Goal: Task Accomplishment & Management: Use online tool/utility

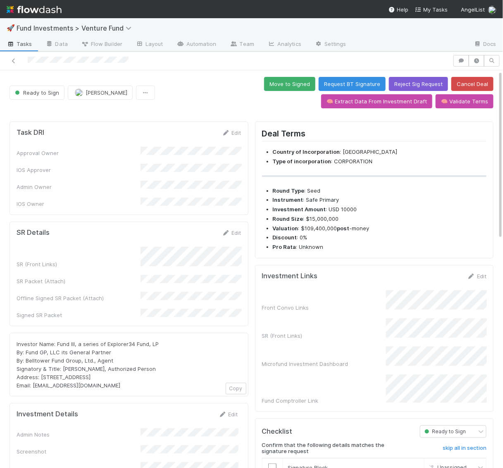
click at [39, 5] on img at bounding box center [34, 9] width 55 height 14
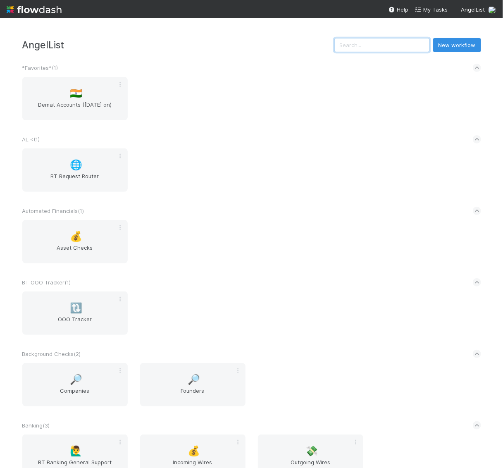
click at [380, 50] on input "text" at bounding box center [381, 45] width 95 height 14
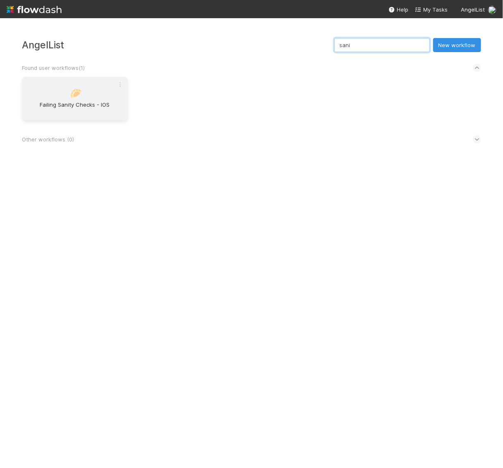
type input "sani"
click at [82, 119] on div "🥟 Failing Sanity Checks - IOS" at bounding box center [74, 98] width 105 height 43
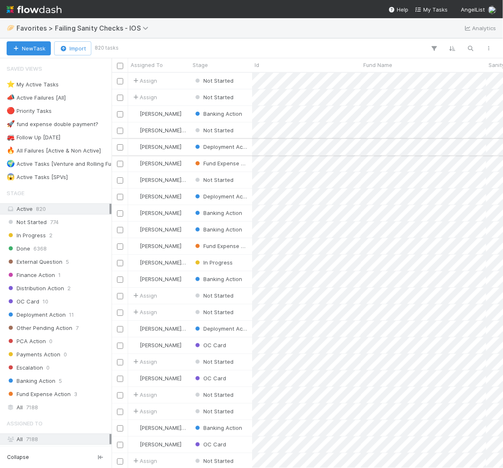
scroll to position [395, 391]
click at [62, 84] on span "8" at bounding box center [63, 84] width 3 height 10
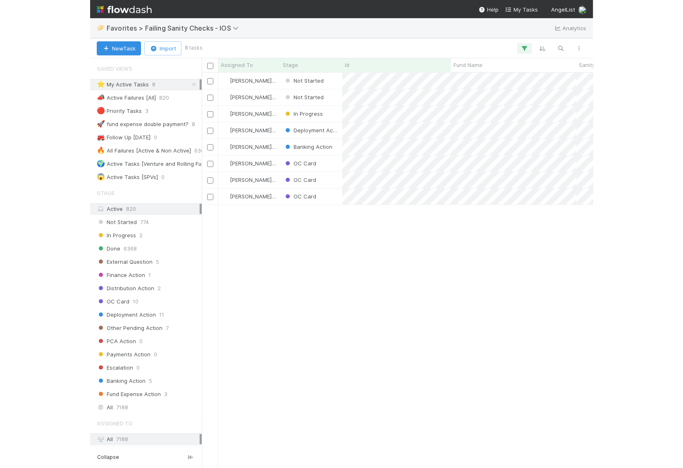
scroll to position [395, 391]
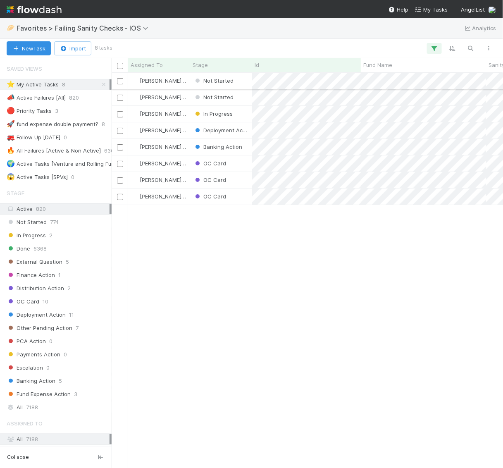
click at [117, 81] on input "checkbox" at bounding box center [120, 81] width 6 height 6
click at [121, 100] on input "checkbox" at bounding box center [120, 98] width 6 height 6
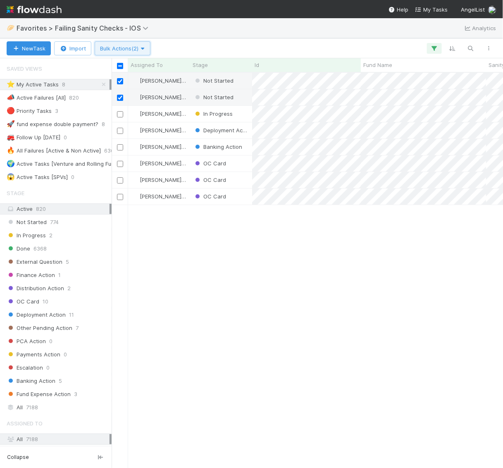
click at [147, 48] on icon "button" at bounding box center [142, 48] width 8 height 5
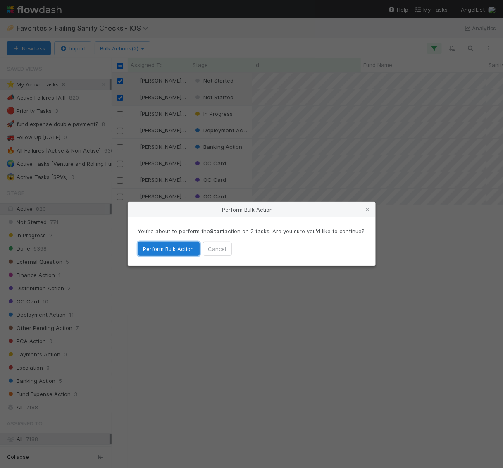
click at [186, 251] on button "Perform Bulk Action" at bounding box center [169, 249] width 62 height 14
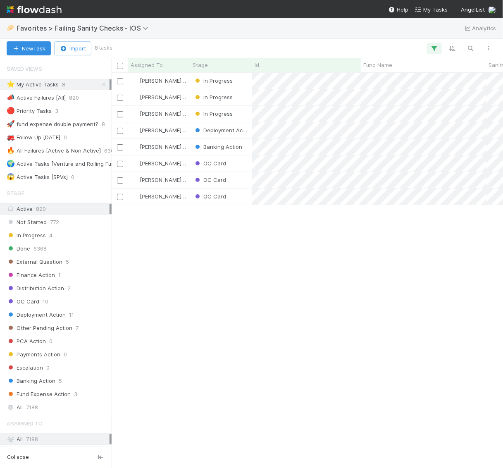
click at [38, 8] on img at bounding box center [34, 9] width 55 height 14
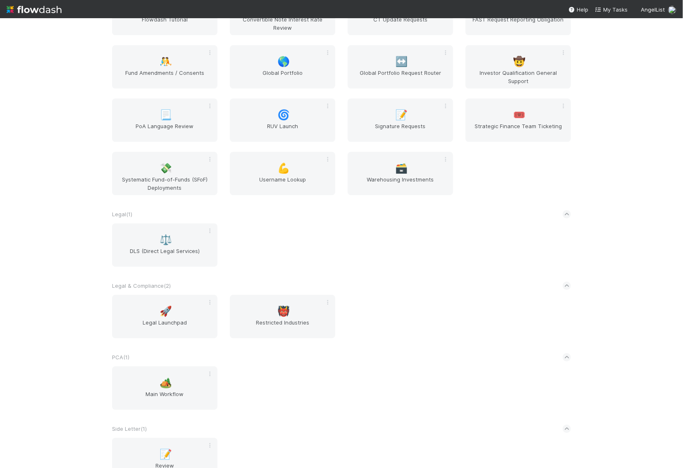
scroll to position [939, 0]
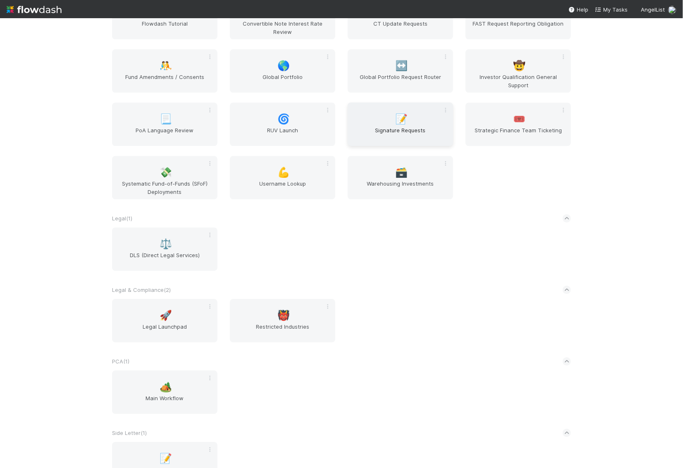
click at [440, 139] on span "Signature Requests" at bounding box center [400, 134] width 99 height 17
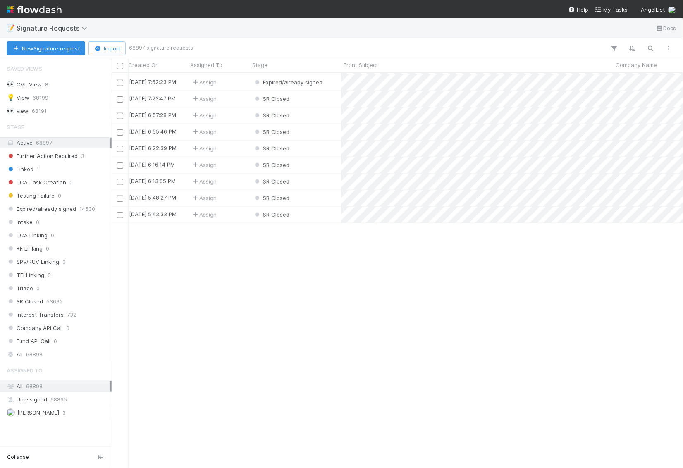
scroll to position [0, 2]
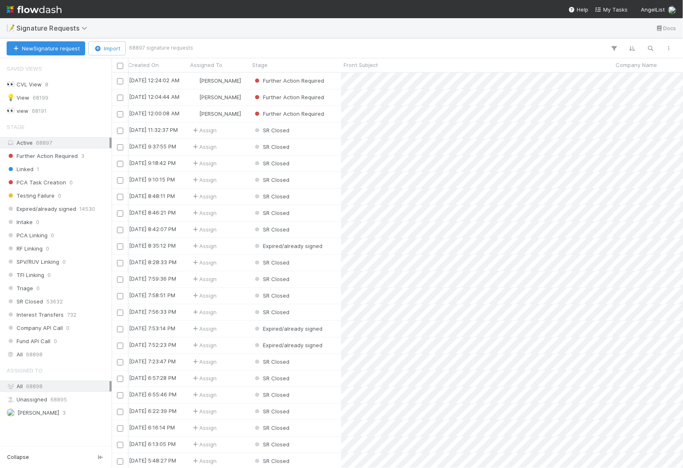
click at [49, 16] on img at bounding box center [34, 9] width 55 height 14
